Goal: Information Seeking & Learning: Learn about a topic

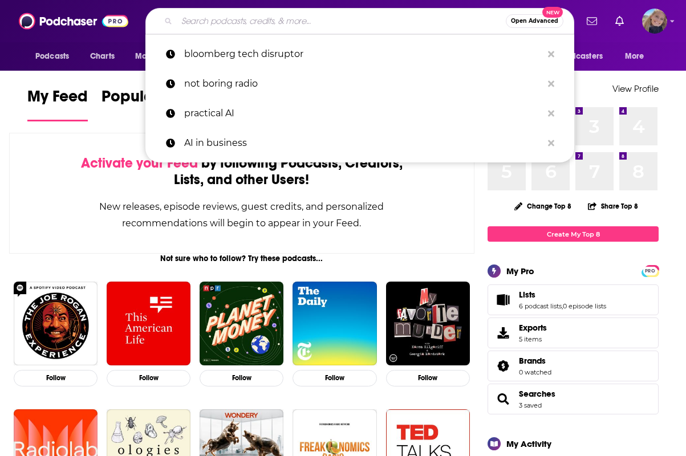
click at [235, 17] on input "Search podcasts, credits, & more..." at bounding box center [341, 21] width 329 height 18
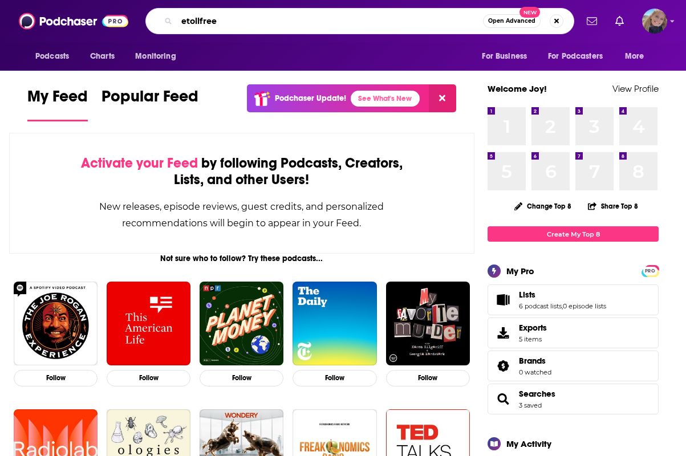
click at [240, 24] on input "etollfree" at bounding box center [330, 21] width 306 height 18
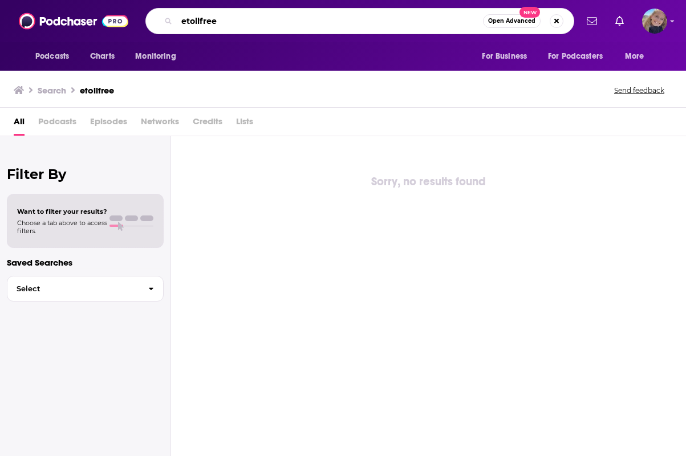
click at [224, 23] on input "etollfree" at bounding box center [330, 21] width 306 height 18
click at [171, 29] on div "etollfree Open Advanced New" at bounding box center [359, 21] width 429 height 26
click at [221, 22] on input "etollfree" at bounding box center [330, 21] width 306 height 18
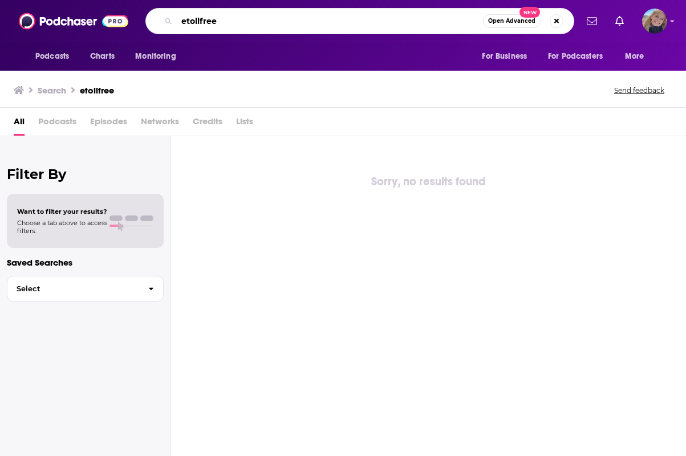
paste input "Earmark Podcast"
type input "Earmark Podcast"
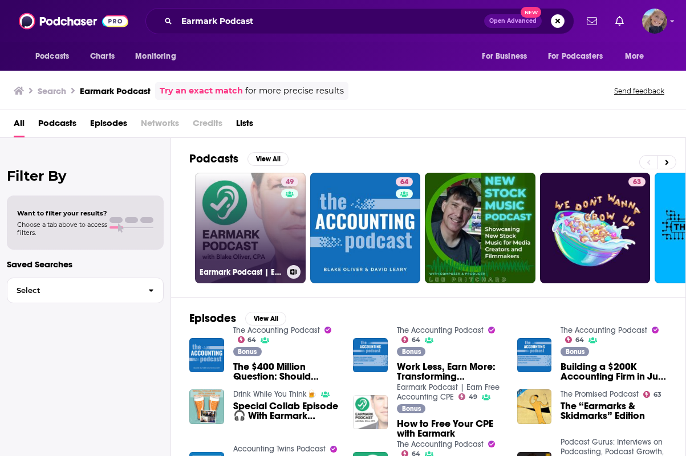
click at [225, 221] on link "49 Earmark Podcast | Earn Free Accounting CPE" at bounding box center [250, 228] width 111 height 111
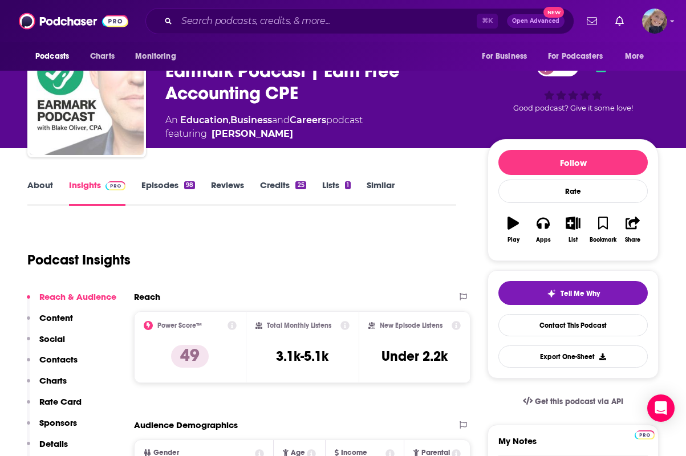
scroll to position [74, 0]
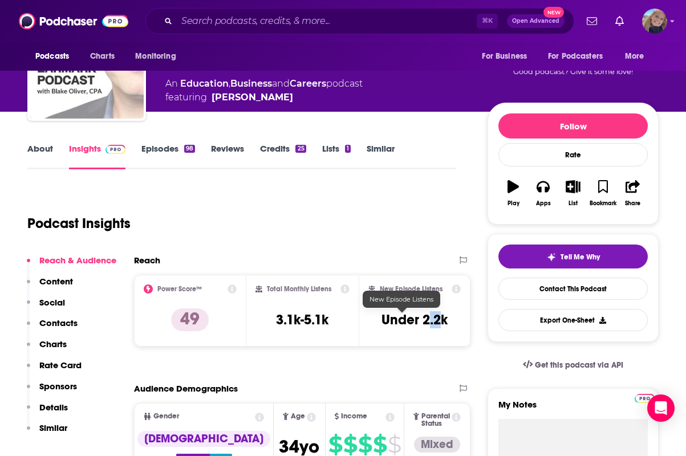
drag, startPoint x: 429, startPoint y: 320, endPoint x: 415, endPoint y: 320, distance: 14.3
click at [415, 320] on h3 "Under 2.2k" at bounding box center [415, 319] width 66 height 17
drag, startPoint x: 410, startPoint y: 320, endPoint x: 426, endPoint y: 321, distance: 15.4
click at [426, 321] on h3 "Under 2.2k" at bounding box center [415, 319] width 66 height 17
copy h3 "2."
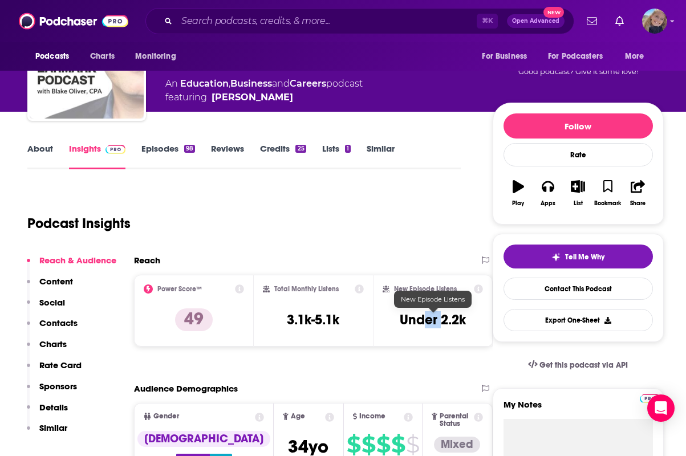
scroll to position [74, 0]
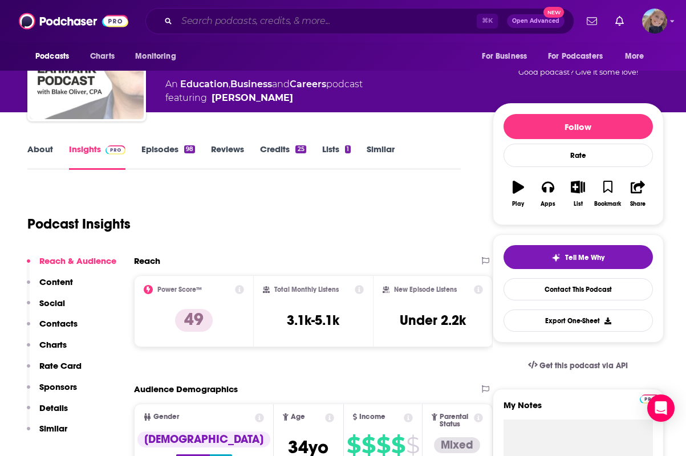
click at [272, 13] on input "Search podcasts, credits, & more..." at bounding box center [327, 21] width 300 height 18
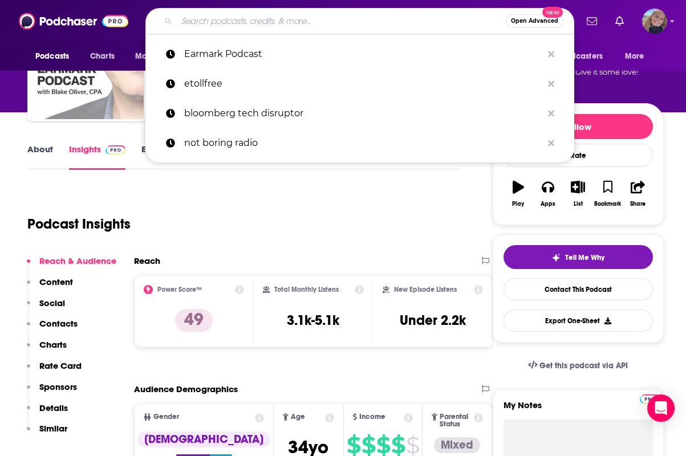
paste input "First Round Capital (Podcast)"
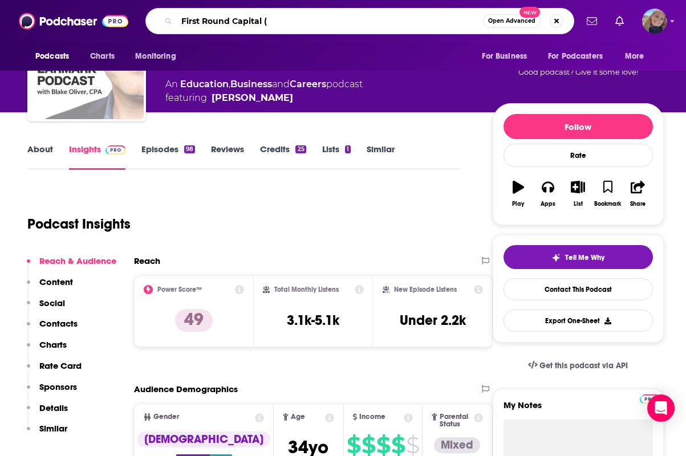
type input "First Round Capital"
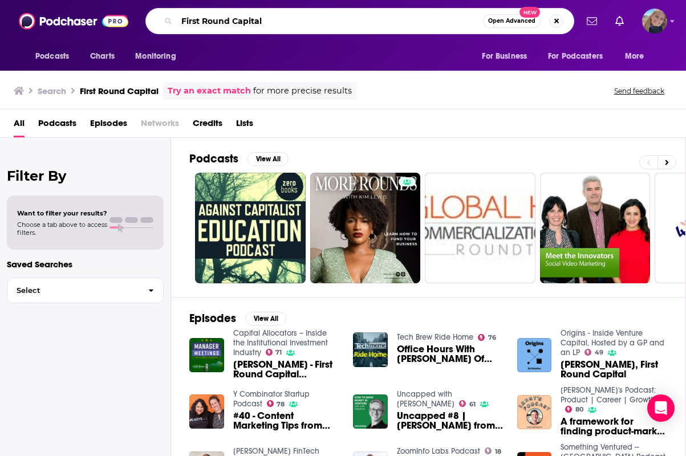
drag, startPoint x: 289, startPoint y: 22, endPoint x: 236, endPoint y: 23, distance: 52.5
click at [236, 23] on input "First Round Capital" at bounding box center [330, 21] width 306 height 18
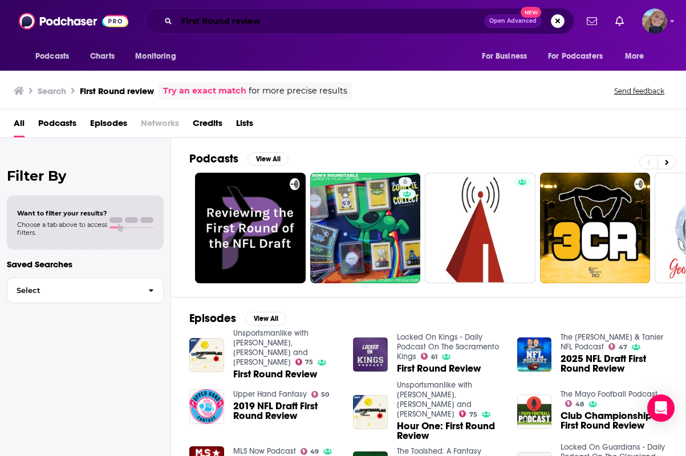
click at [236, 21] on input "First Round review" at bounding box center [330, 21] width 307 height 18
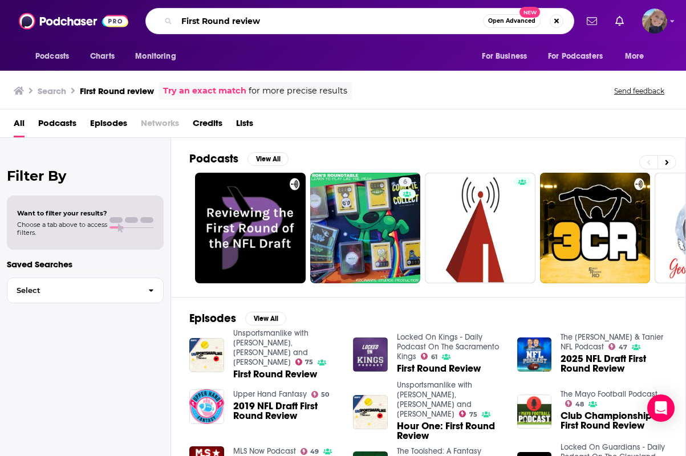
click at [236, 21] on input "First Round review" at bounding box center [330, 21] width 306 height 18
type input "in depth tomer london"
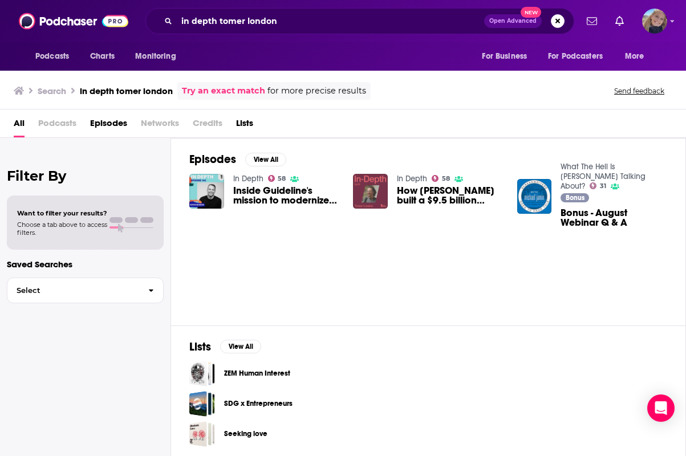
click at [369, 193] on img "How Gusto built a $9.5 billion company by identifying a burning problem" at bounding box center [370, 191] width 35 height 35
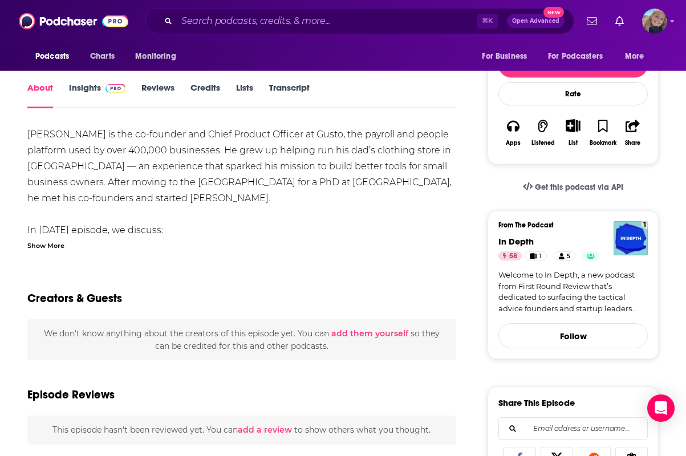
scroll to position [40, 0]
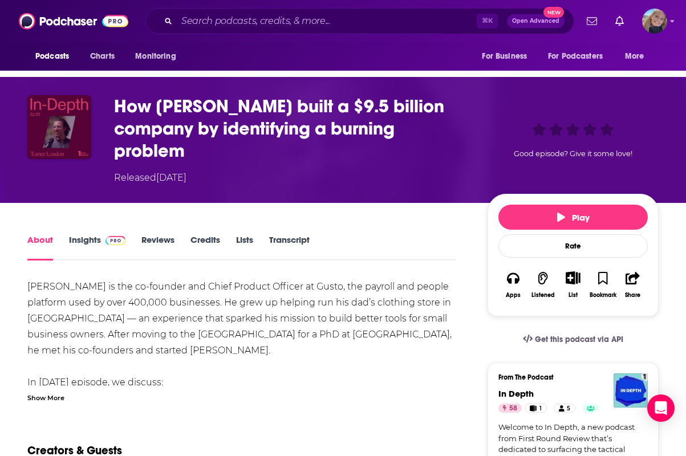
click at [61, 106] on img "How Gusto built a $9.5 billion company by identifying a burning problem" at bounding box center [59, 127] width 64 height 64
click at [67, 134] on img "How Gusto built a $9.5 billion company by identifying a burning problem" at bounding box center [59, 127] width 64 height 64
click at [147, 108] on h1 "How [PERSON_NAME] built a $9.5 billion company by identifying a burning problem" at bounding box center [291, 128] width 355 height 67
click at [70, 116] on img "How Gusto built a $9.5 billion company by identifying a burning problem" at bounding box center [59, 127] width 64 height 64
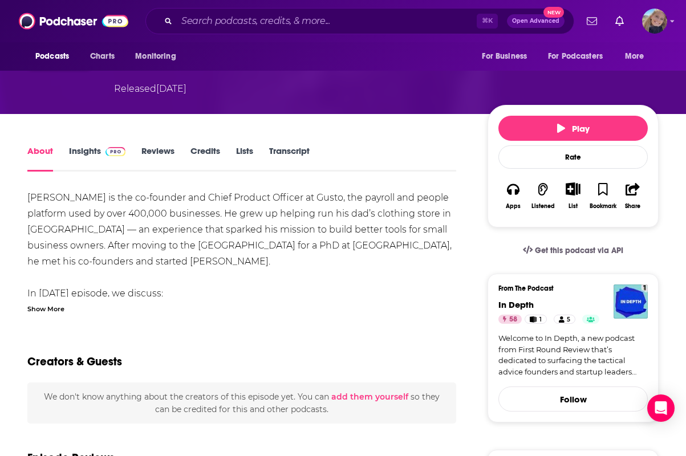
scroll to position [0, 0]
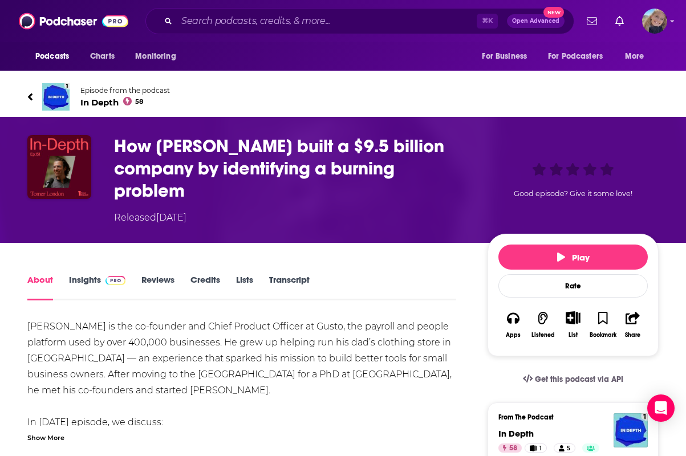
click at [96, 101] on span "In Depth 58" at bounding box center [125, 102] width 90 height 11
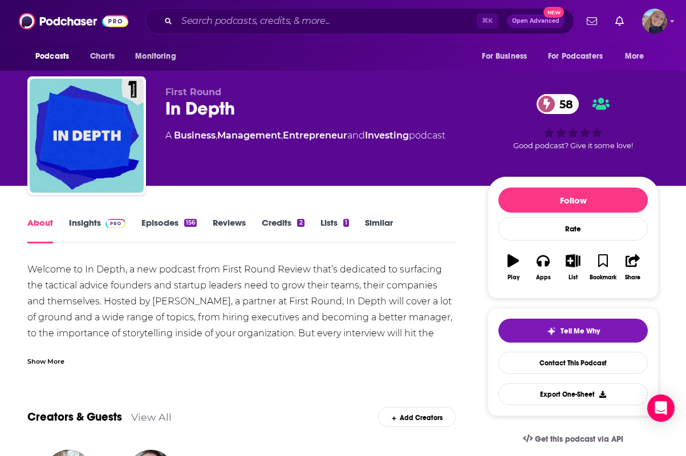
click at [87, 221] on link "Insights" at bounding box center [97, 230] width 56 height 26
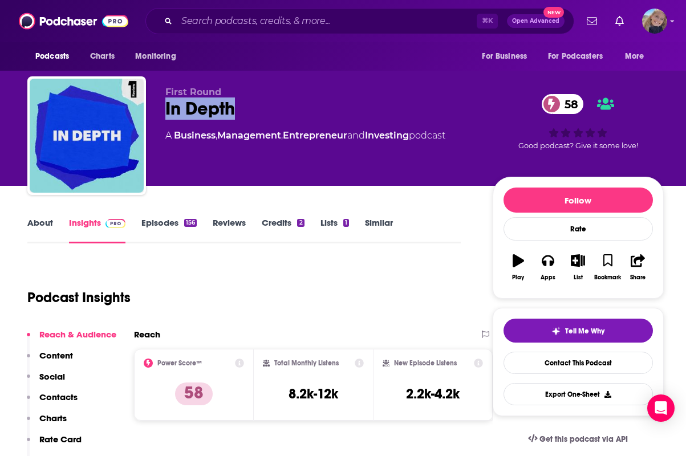
drag, startPoint x: 242, startPoint y: 110, endPoint x: 151, endPoint y: 110, distance: 91.3
click at [151, 110] on div "First Round In Depth 58 A Business , Management , Entrepreneur and Investing po…" at bounding box center [345, 137] width 637 height 123
copy h2 "In Depth"
click at [223, 26] on input "Search podcasts, credits, & more..." at bounding box center [327, 21] width 300 height 18
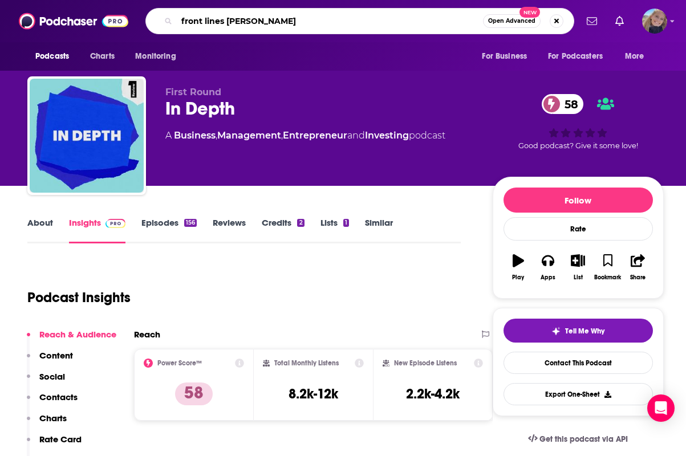
type input "front lines tomer london"
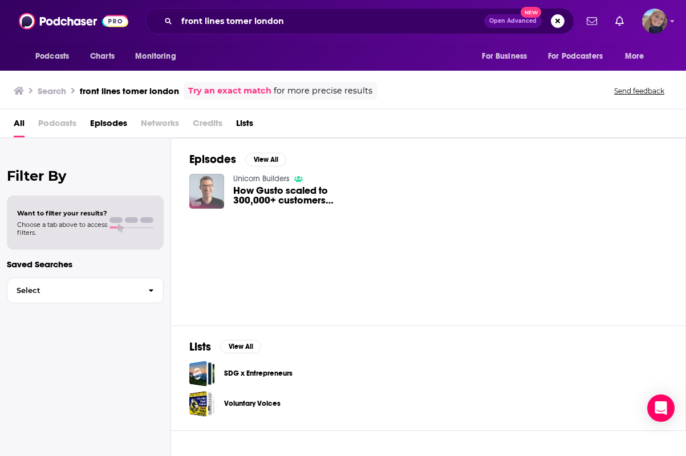
click at [216, 194] on img "How Gusto scaled to 300,000+ customers without traditional sales: The consumer-…" at bounding box center [206, 191] width 35 height 35
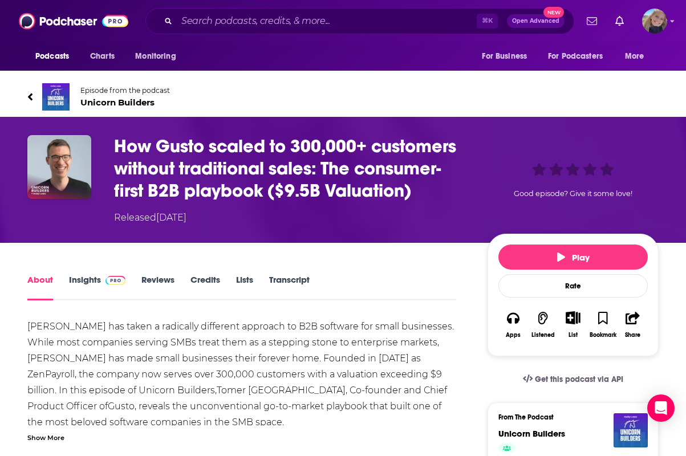
click at [253, 11] on div "⌘ K Open Advanced New" at bounding box center [359, 21] width 429 height 26
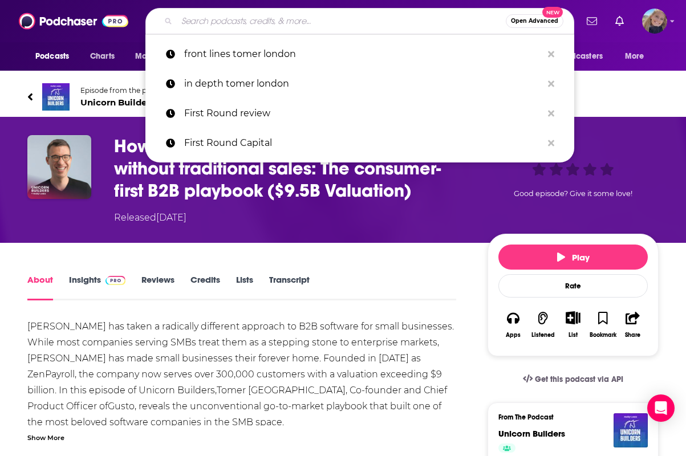
click at [253, 20] on input "Search podcasts, credits, & more..." at bounding box center [341, 21] width 329 height 18
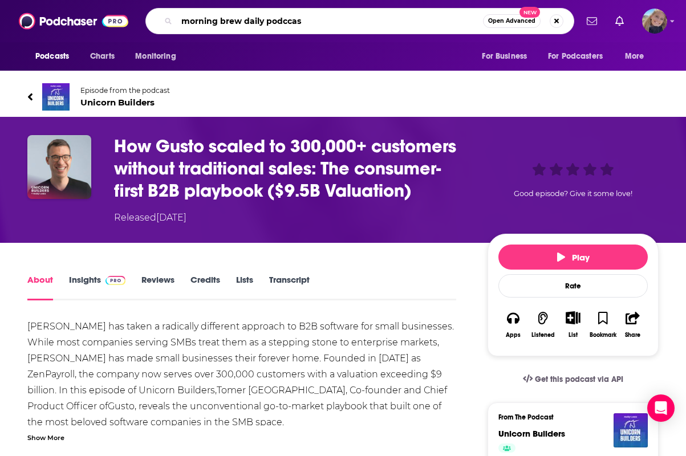
type input "morning brew daily podccast"
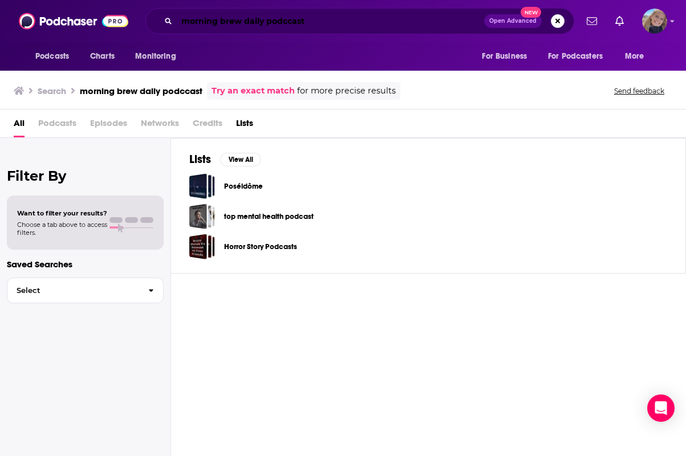
click at [298, 23] on input "morning brew daily podccast" at bounding box center [330, 21] width 307 height 18
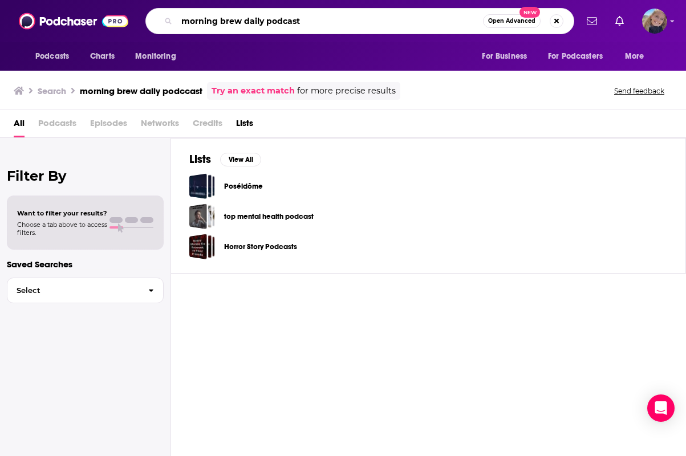
type input "morning brew daily podcast"
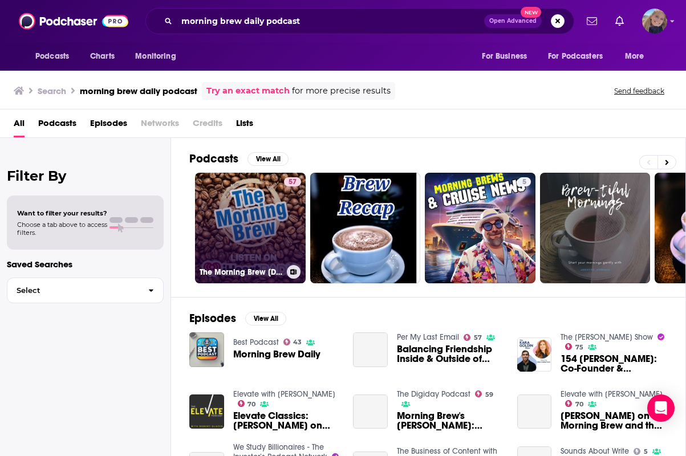
scroll to position [61, 0]
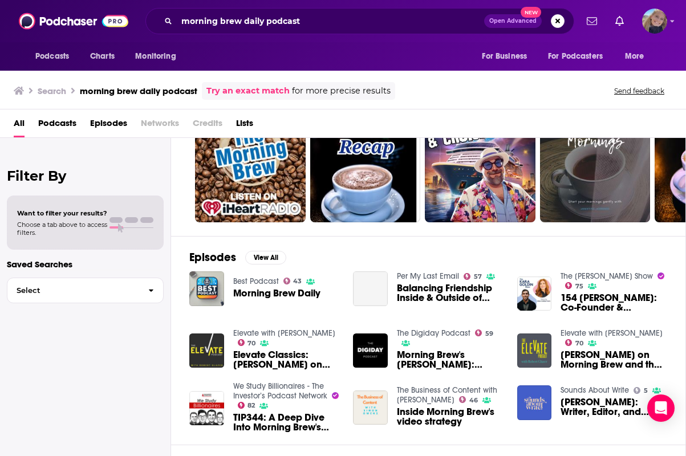
click at [246, 294] on span "Morning Brew Daily" at bounding box center [276, 294] width 87 height 10
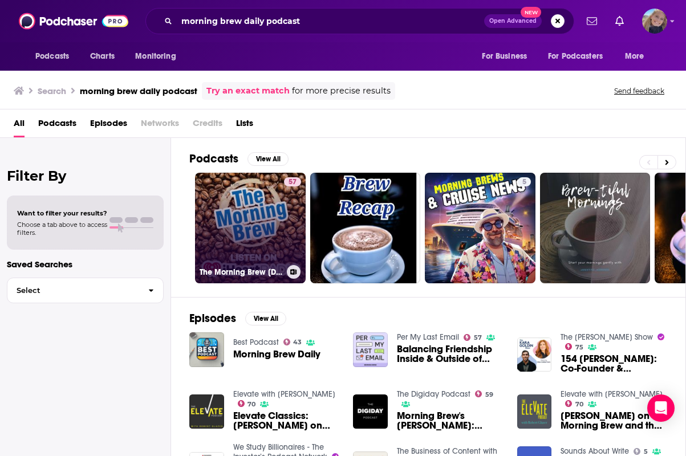
click at [249, 234] on link "57 The Morning Brew [DEMOGRAPHIC_DATA] Podcast - On iHeartRadio" at bounding box center [250, 228] width 111 height 111
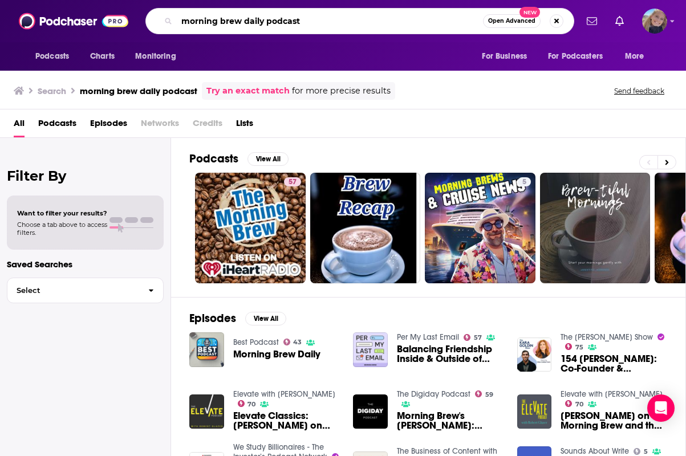
click at [248, 21] on input "morning brew daily podcast" at bounding box center [330, 21] width 306 height 18
drag, startPoint x: 238, startPoint y: 23, endPoint x: 426, endPoint y: 23, distance: 187.7
click at [426, 23] on input "morning brew daily podcast" at bounding box center [330, 21] width 306 height 18
type input "morning brew"
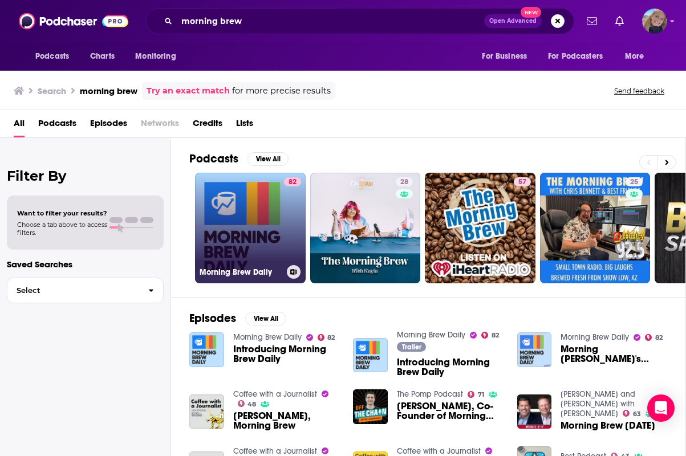
click at [276, 231] on link "82 Morning Brew Daily" at bounding box center [250, 228] width 111 height 111
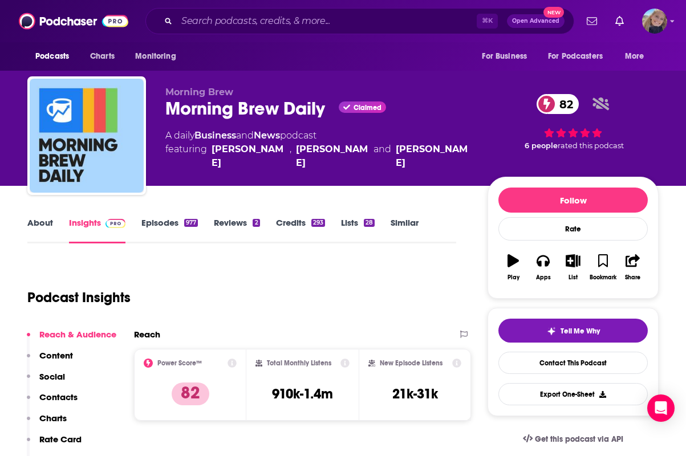
scroll to position [27, 0]
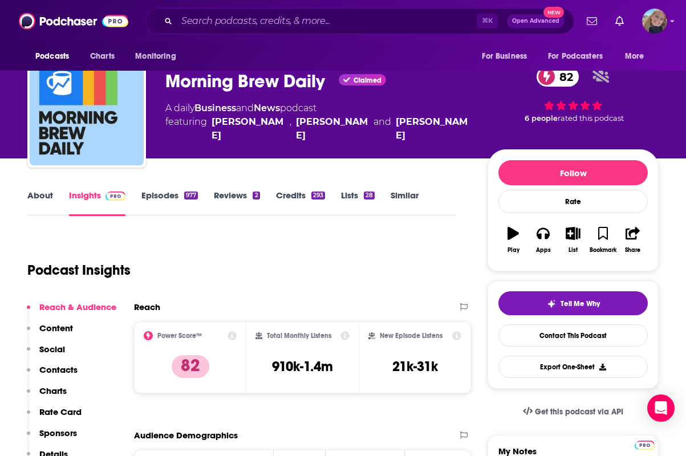
click at [171, 192] on link "Episodes 977" at bounding box center [169, 203] width 56 height 26
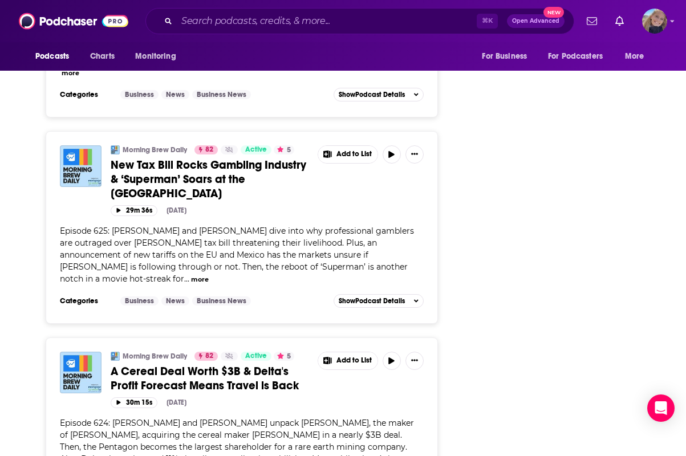
scroll to position [4458, 0]
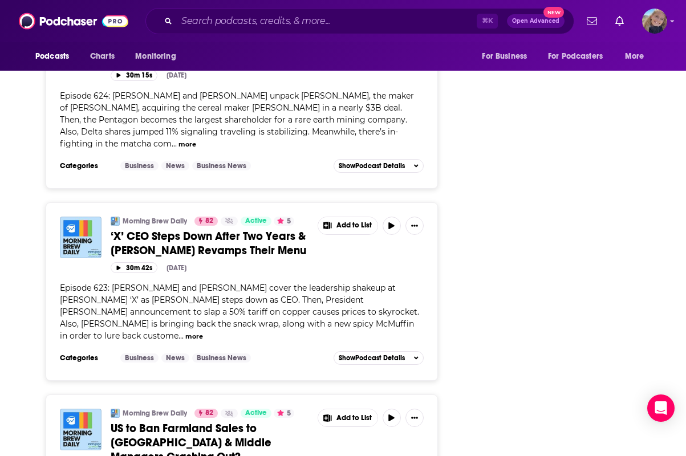
scroll to position [4316, 0]
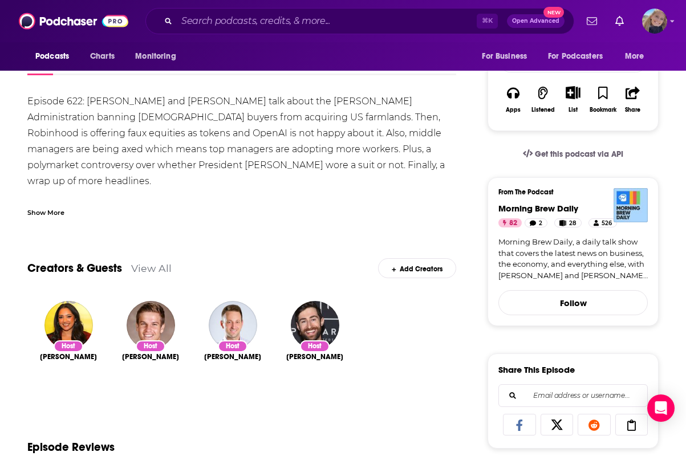
scroll to position [88, 0]
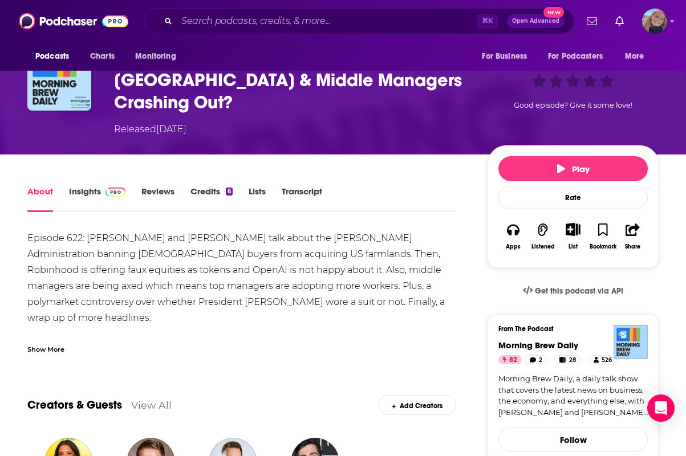
click at [310, 186] on link "Transcript" at bounding box center [302, 199] width 41 height 26
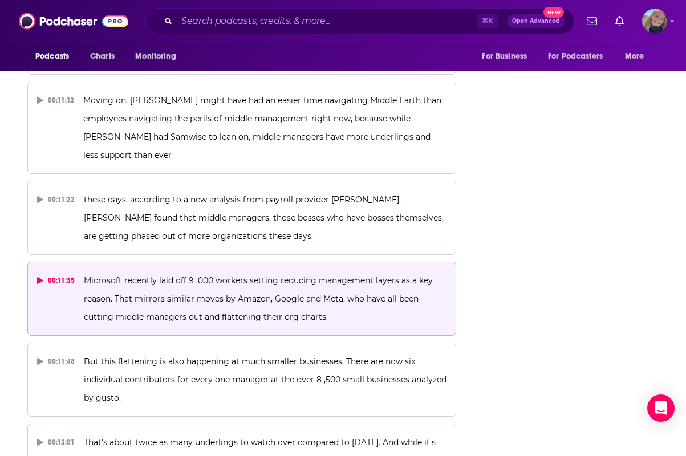
scroll to position [4395, 0]
